Goal: Check status: Check status

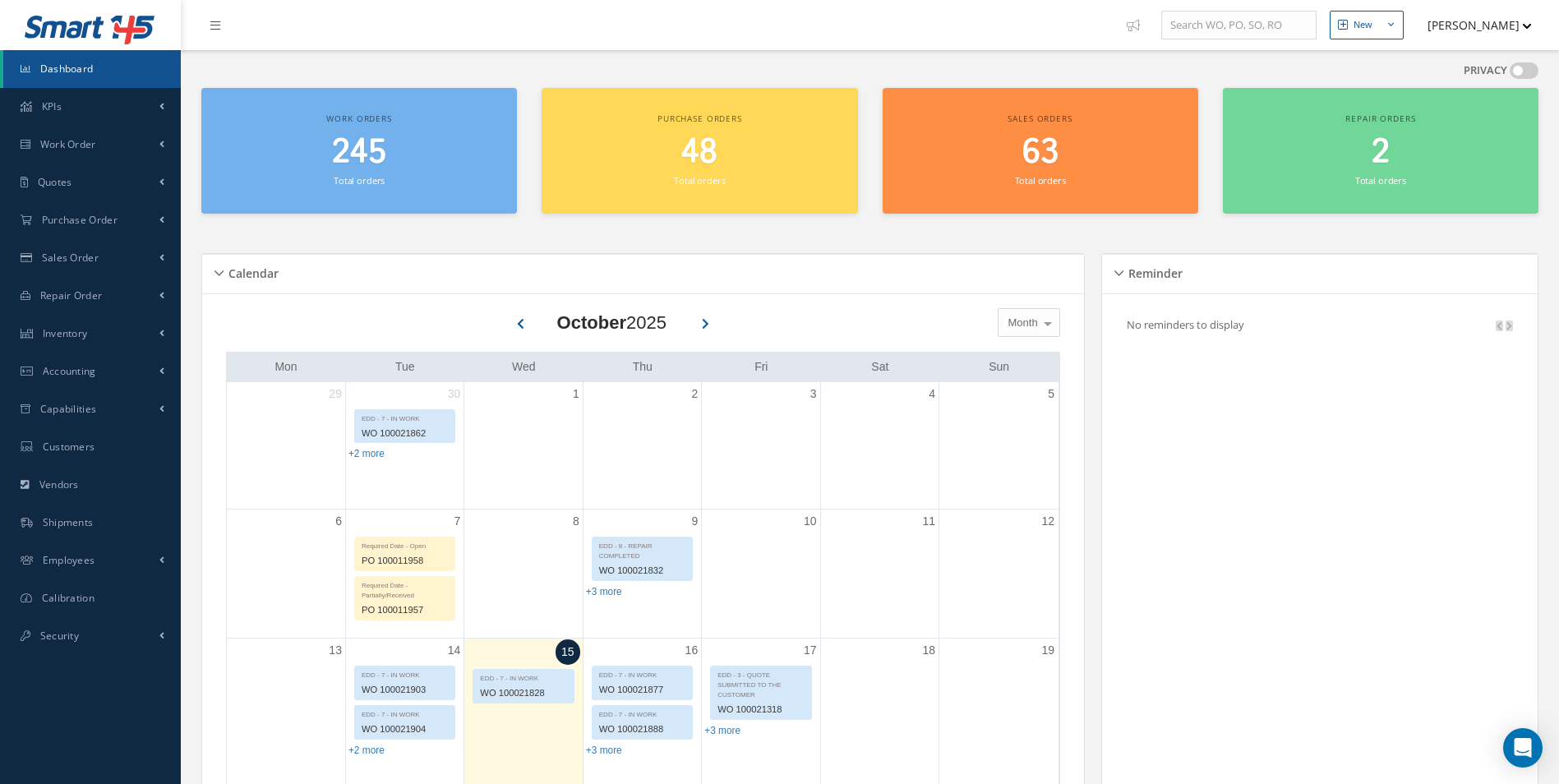
click at [354, 161] on span "245" at bounding box center [359, 152] width 54 height 47
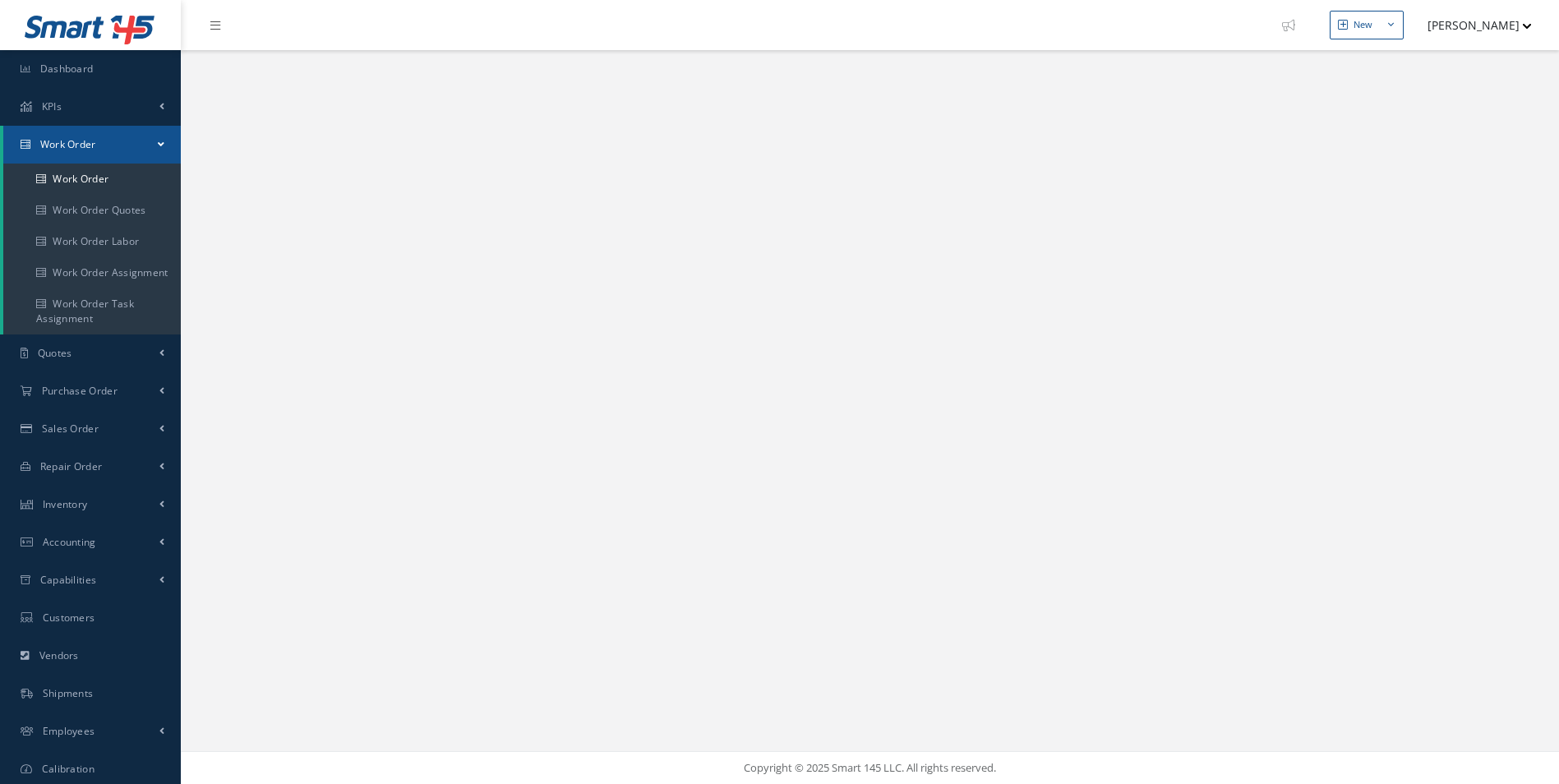
select select "25"
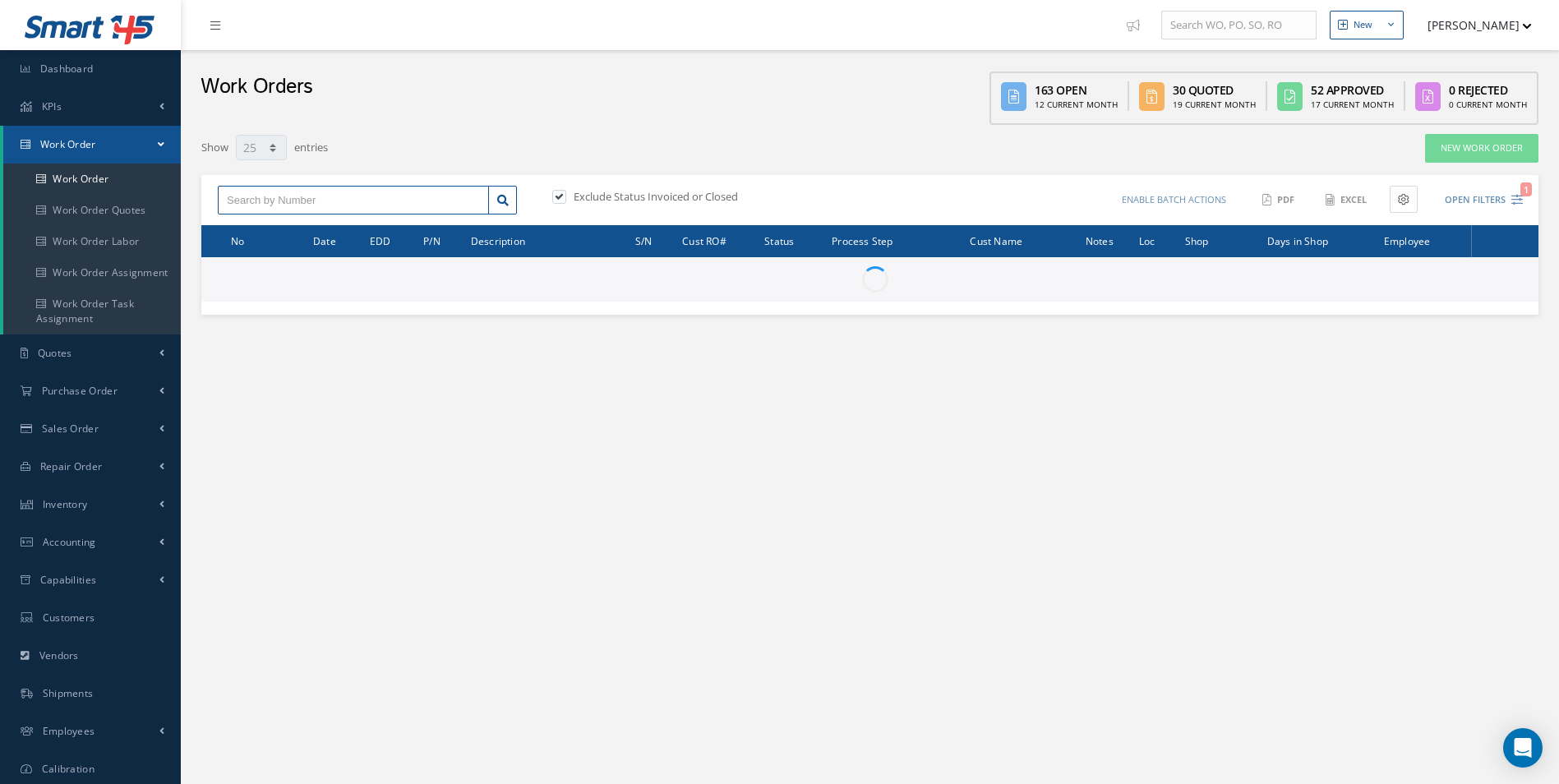
click at [261, 191] on input "text" at bounding box center [353, 201] width 271 height 29
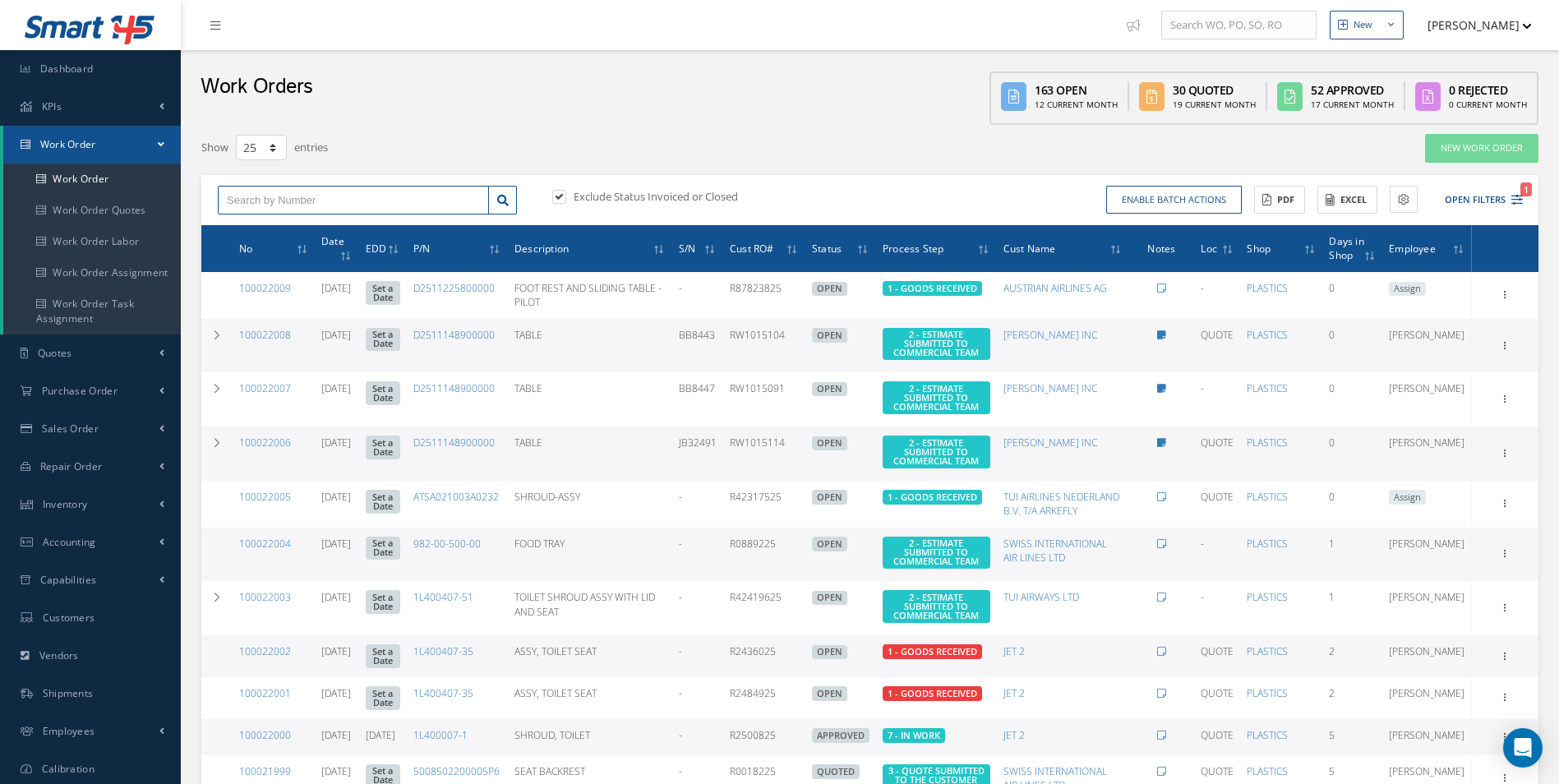
type input "d"
type input "D2549020605464"
click at [500, 199] on icon at bounding box center [503, 200] width 12 height 12
